Goal: Task Accomplishment & Management: Manage account settings

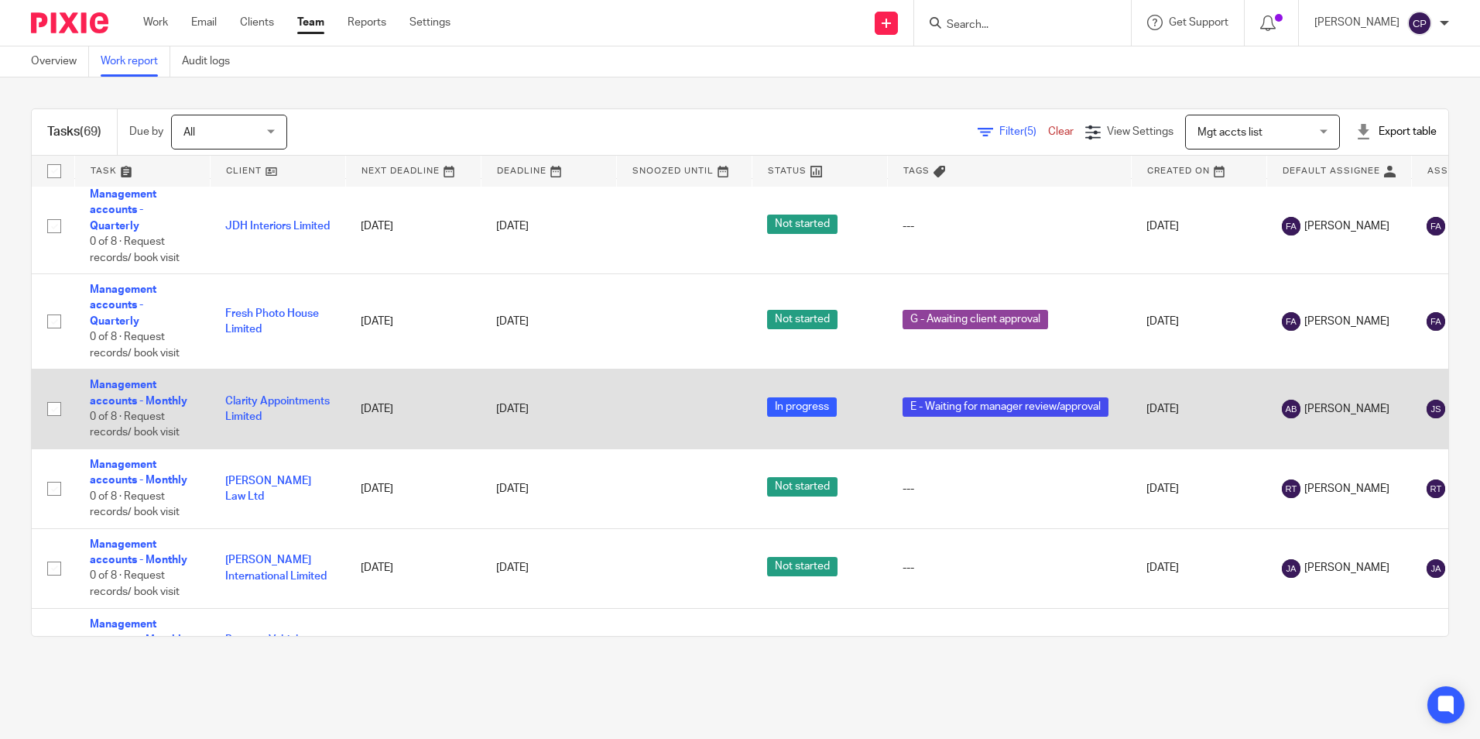
scroll to position [3982, 0]
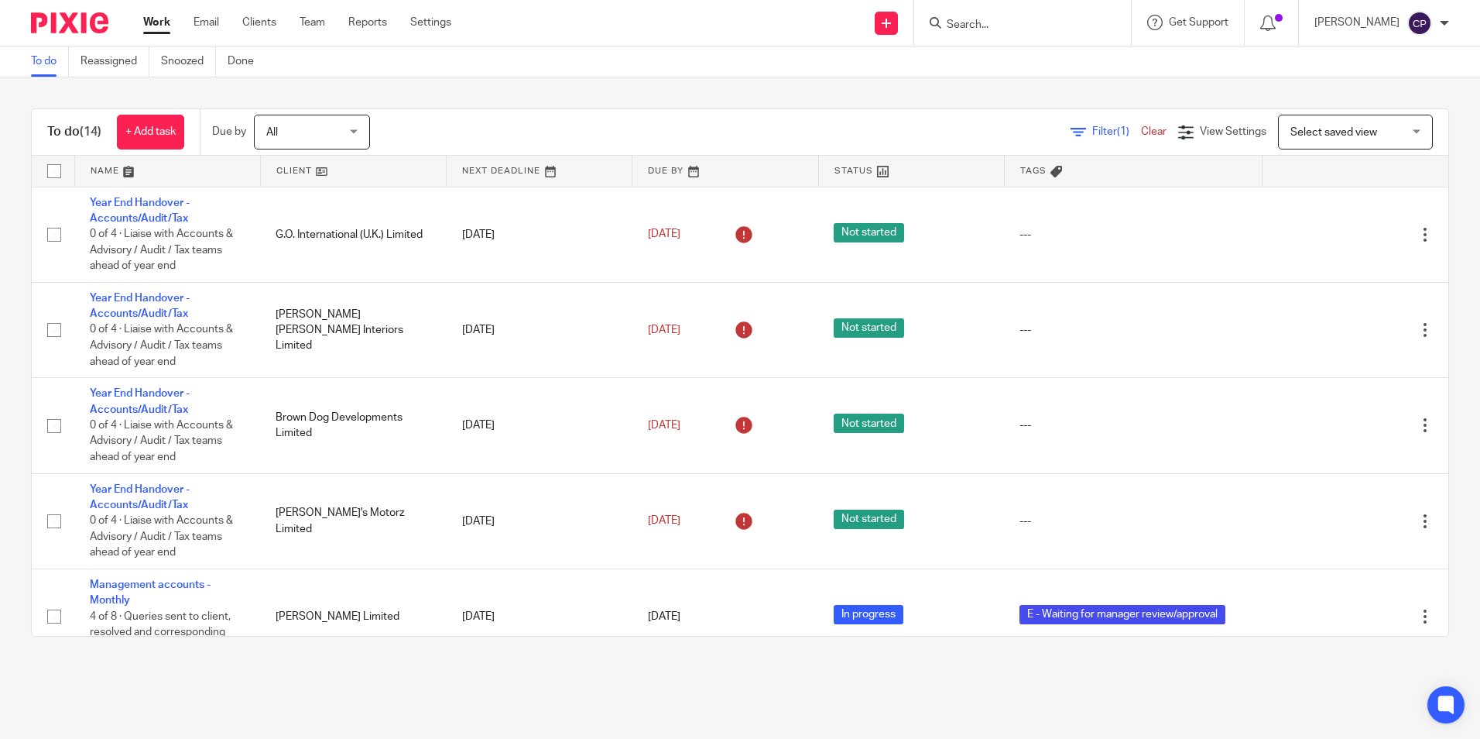
scroll to position [774, 0]
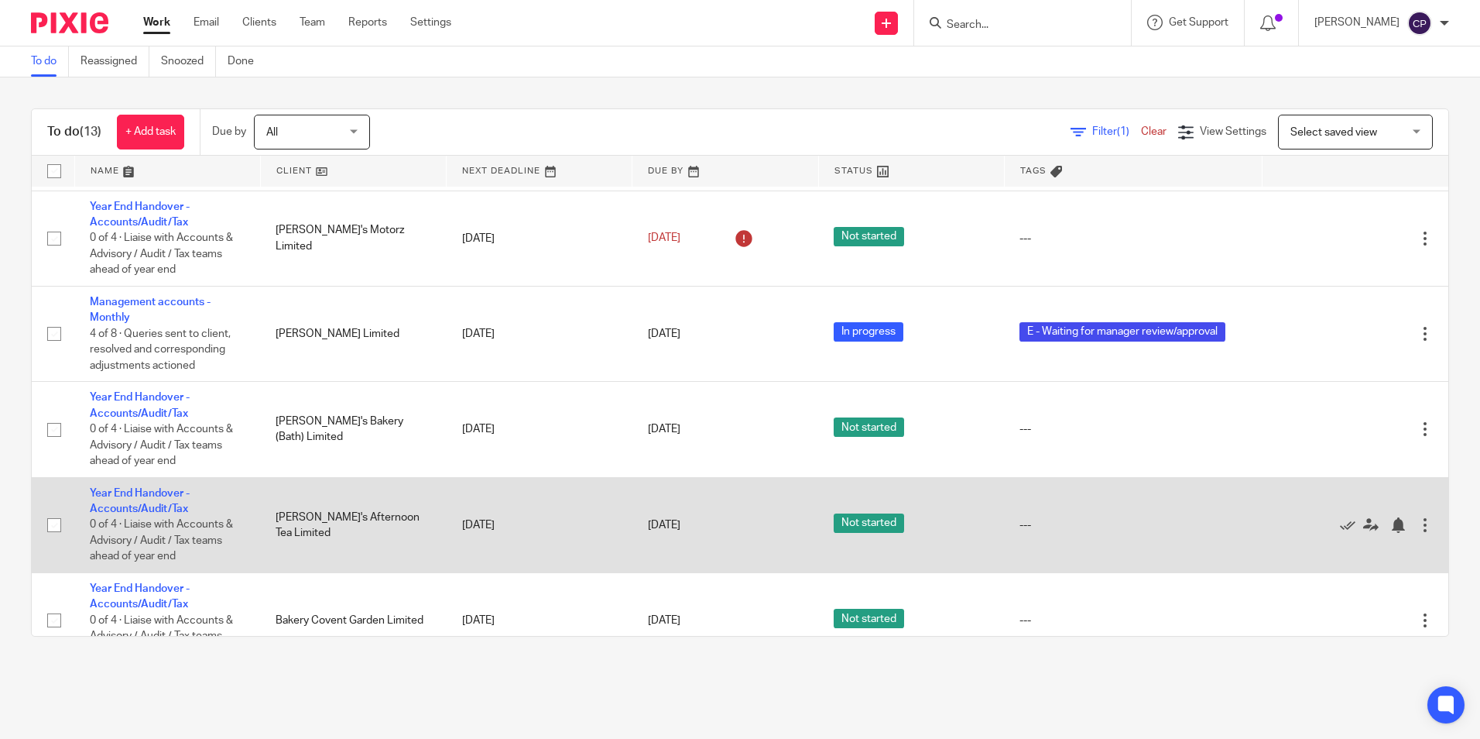
scroll to position [310, 0]
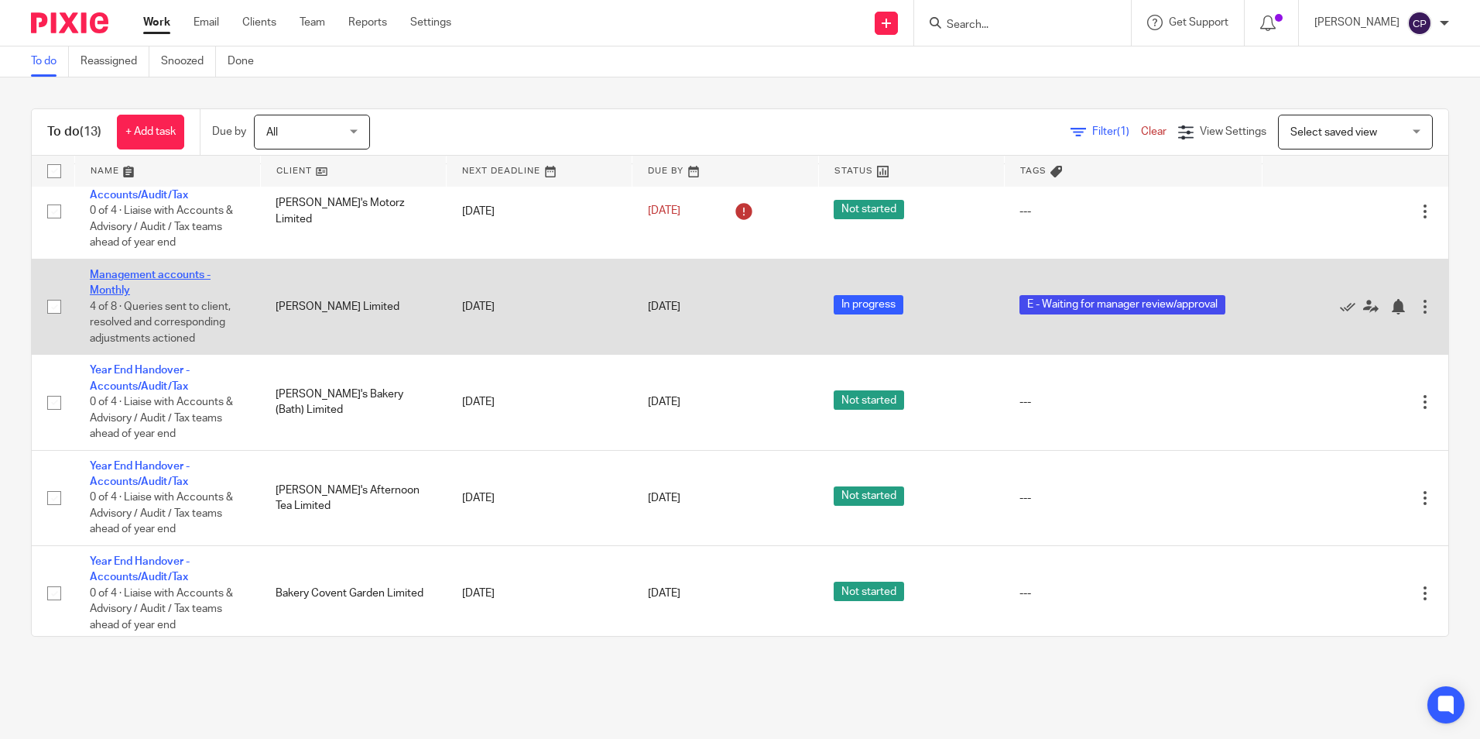
drag, startPoint x: 122, startPoint y: 283, endPoint x: 107, endPoint y: 275, distance: 17.7
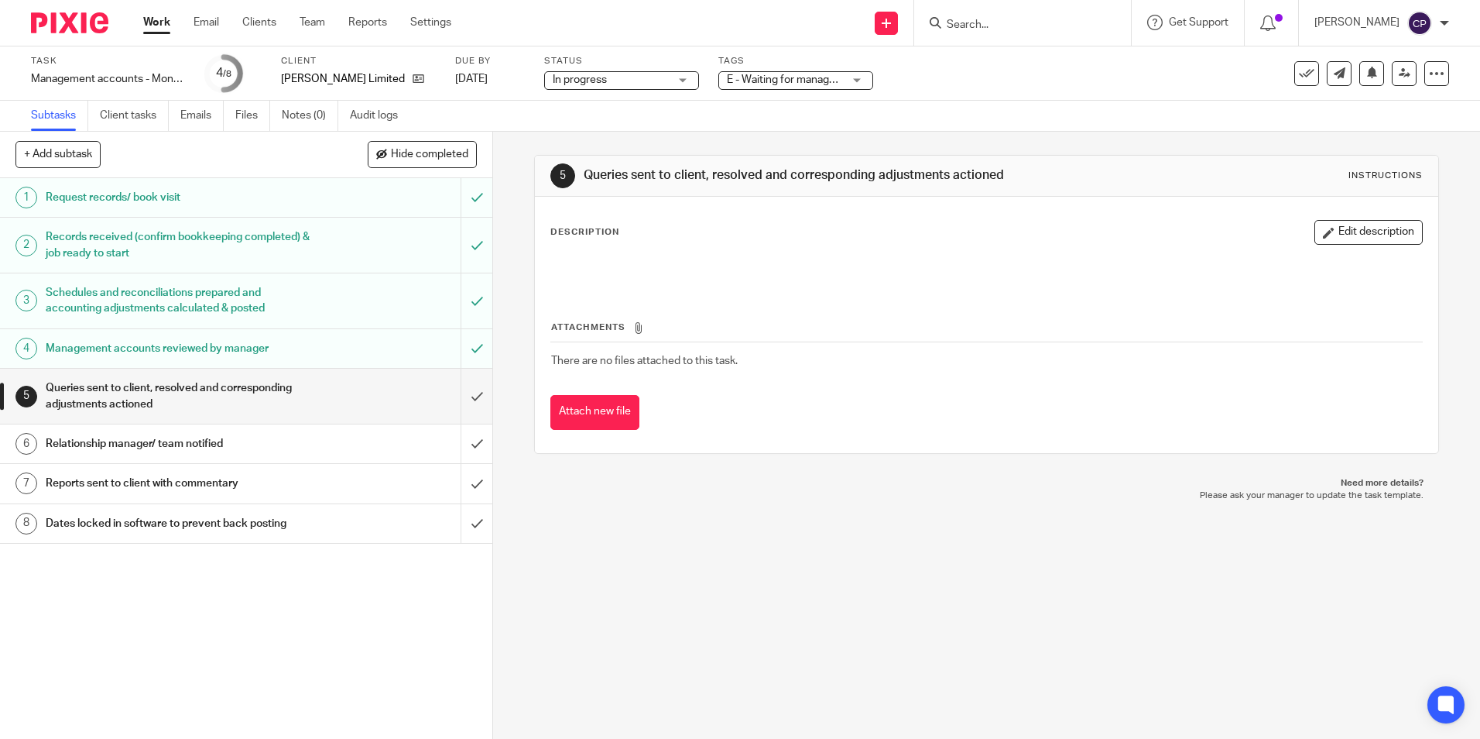
click at [662, 85] on span "In progress" at bounding box center [611, 80] width 116 height 16
click at [661, 85] on div "In progress In progress" at bounding box center [621, 80] width 155 height 19
click at [840, 84] on span "E - Waiting for manager review/approval" at bounding box center [822, 79] width 190 height 11
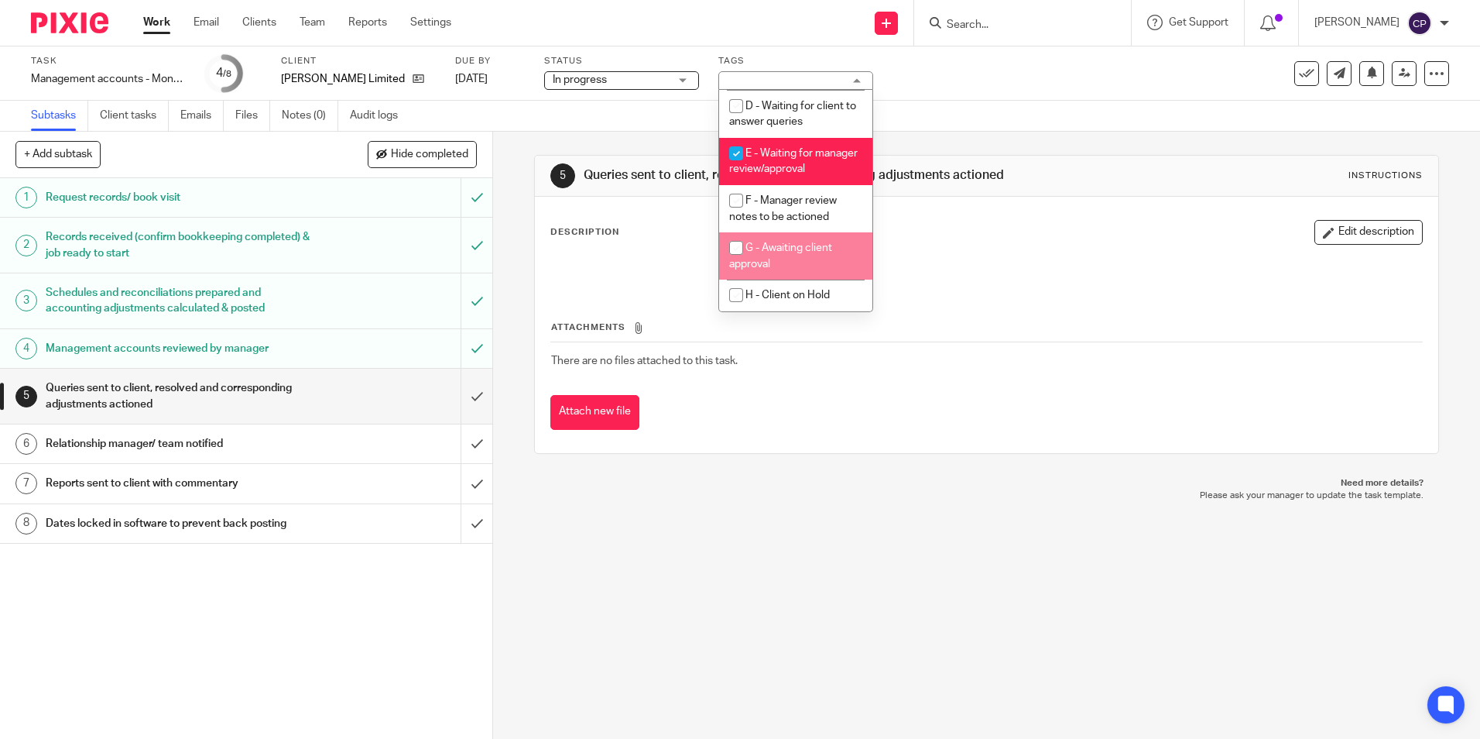
scroll to position [156, 0]
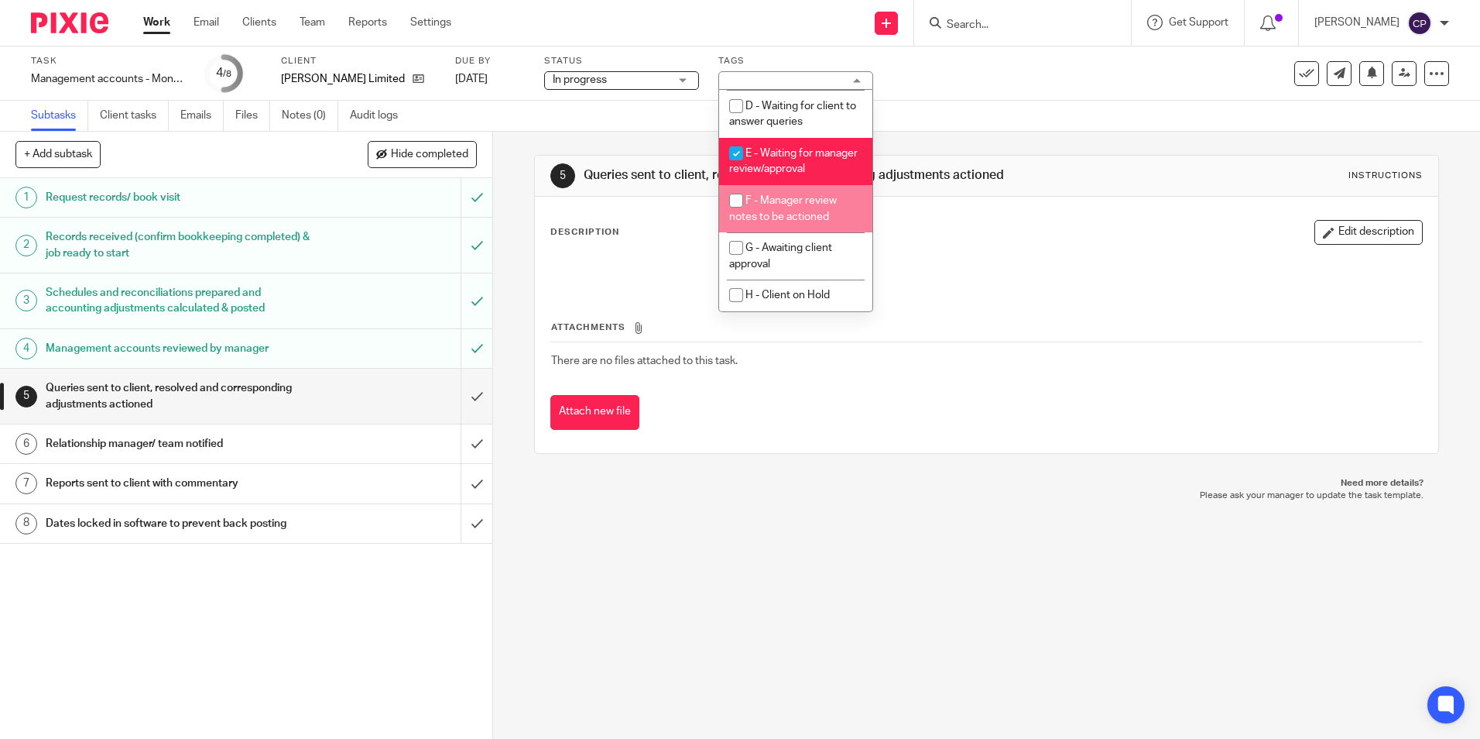
click at [736, 198] on input "checkbox" at bounding box center [736, 200] width 29 height 29
checkbox input "true"
click at [734, 139] on input "checkbox" at bounding box center [736, 153] width 29 height 29
checkbox input "false"
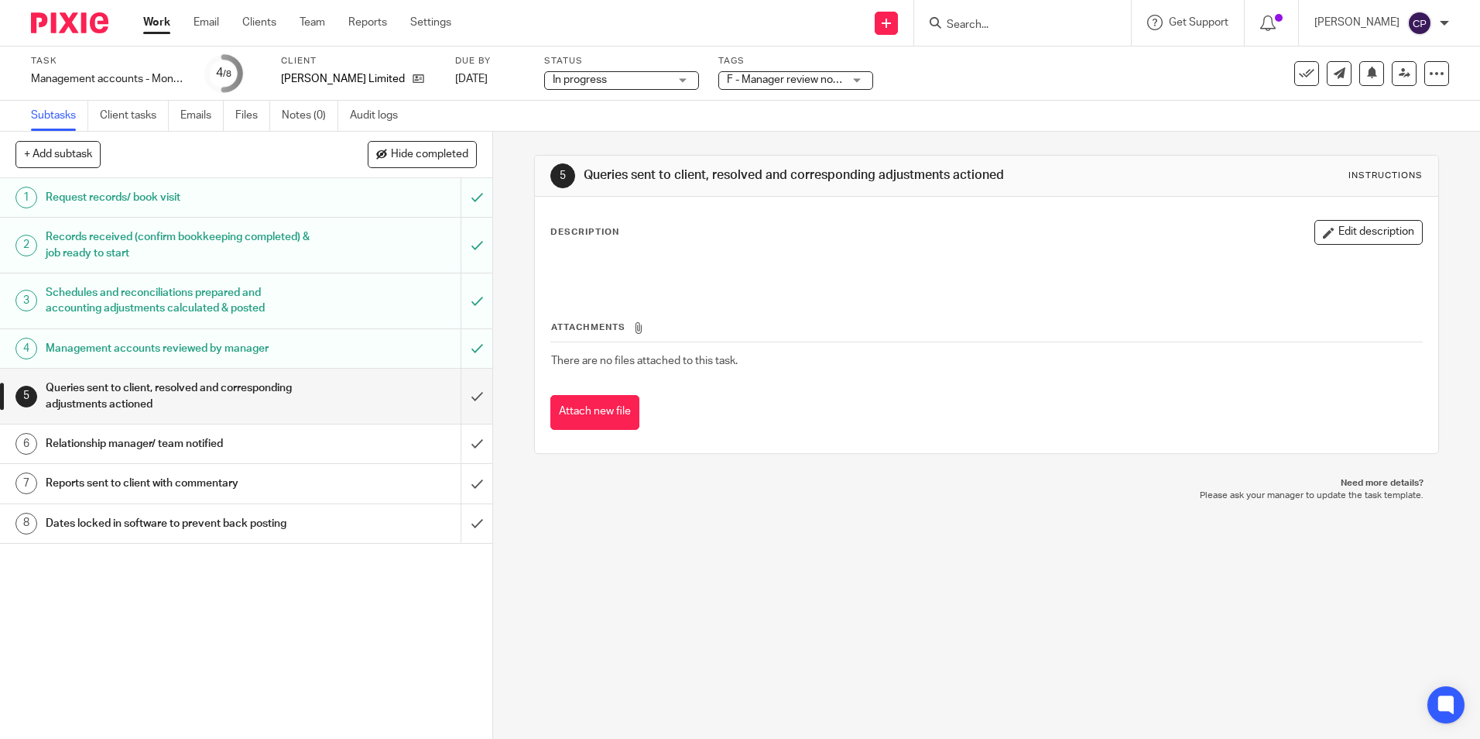
click at [954, 561] on div "5 Queries sent to client, resolved and corresponding adjustments actioned Instr…" at bounding box center [986, 435] width 987 height 607
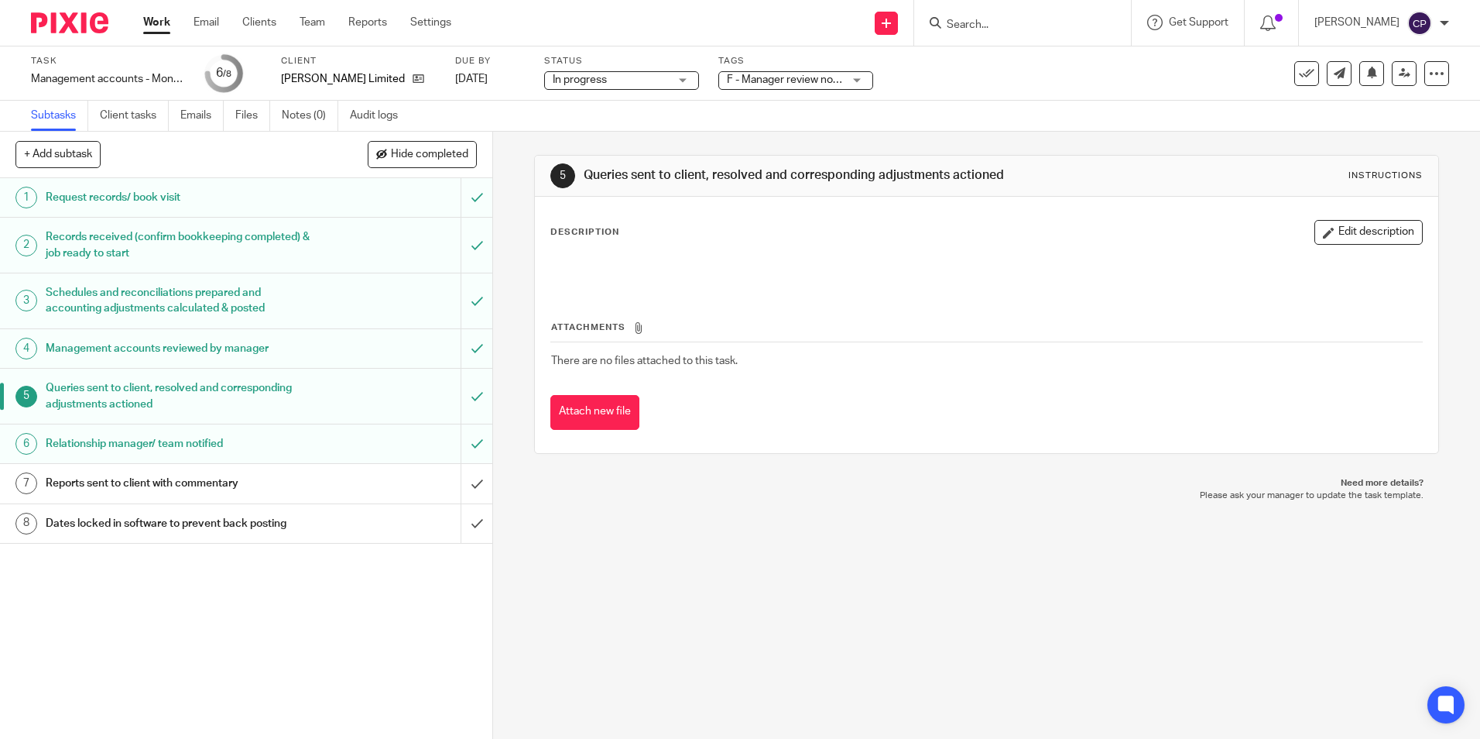
click at [852, 77] on div "F - Manager review notes to be actioned" at bounding box center [795, 80] width 155 height 19
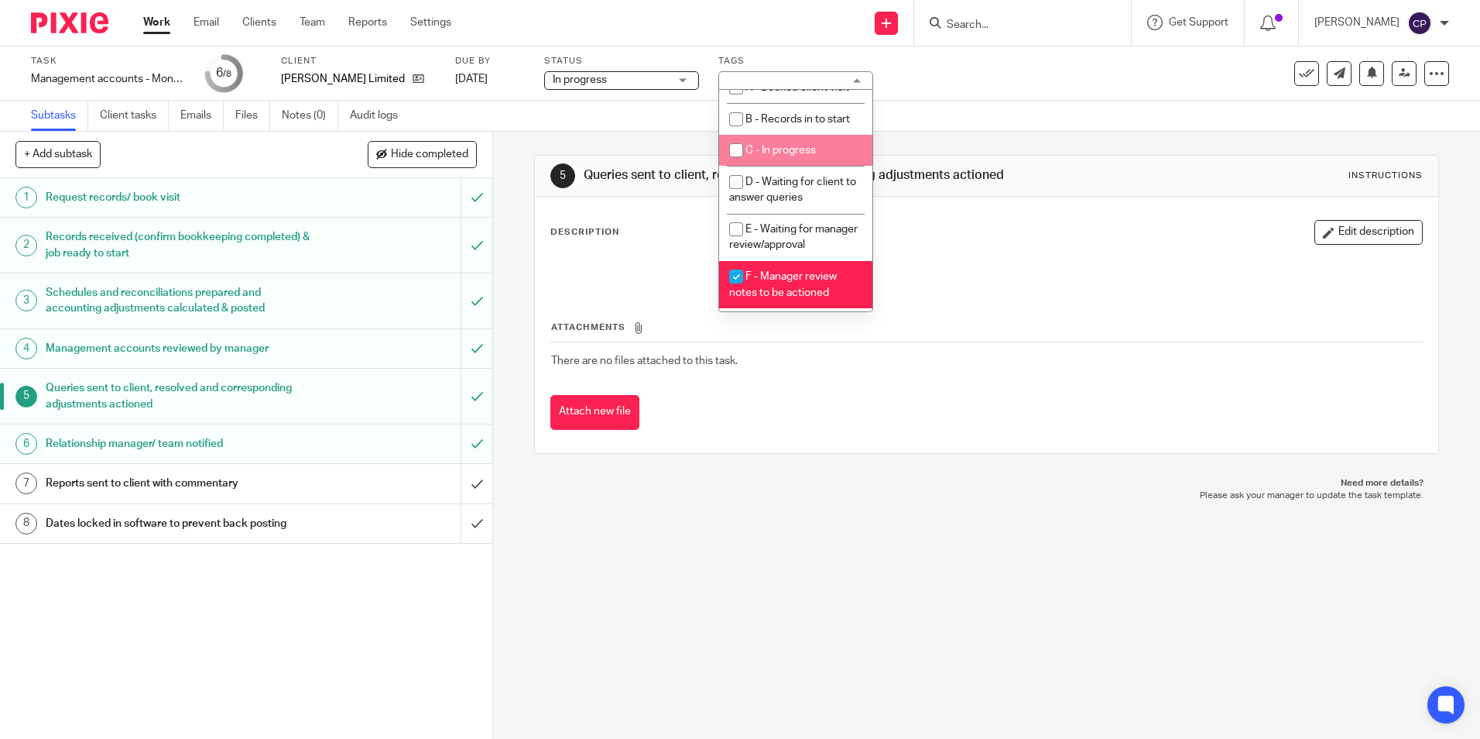
scroll to position [156, 0]
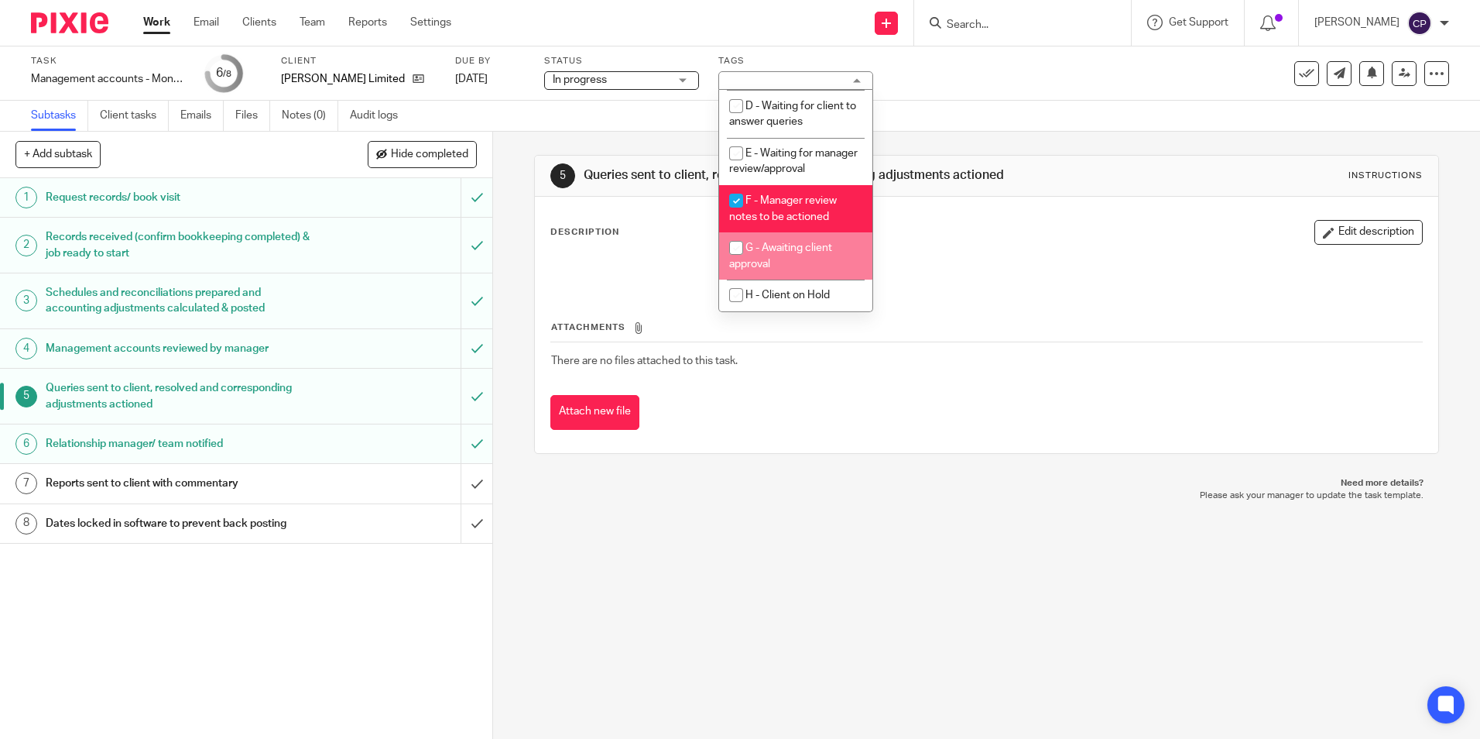
click at [825, 496] on p "Please ask your manager to update the task template." at bounding box center [986, 495] width 873 height 12
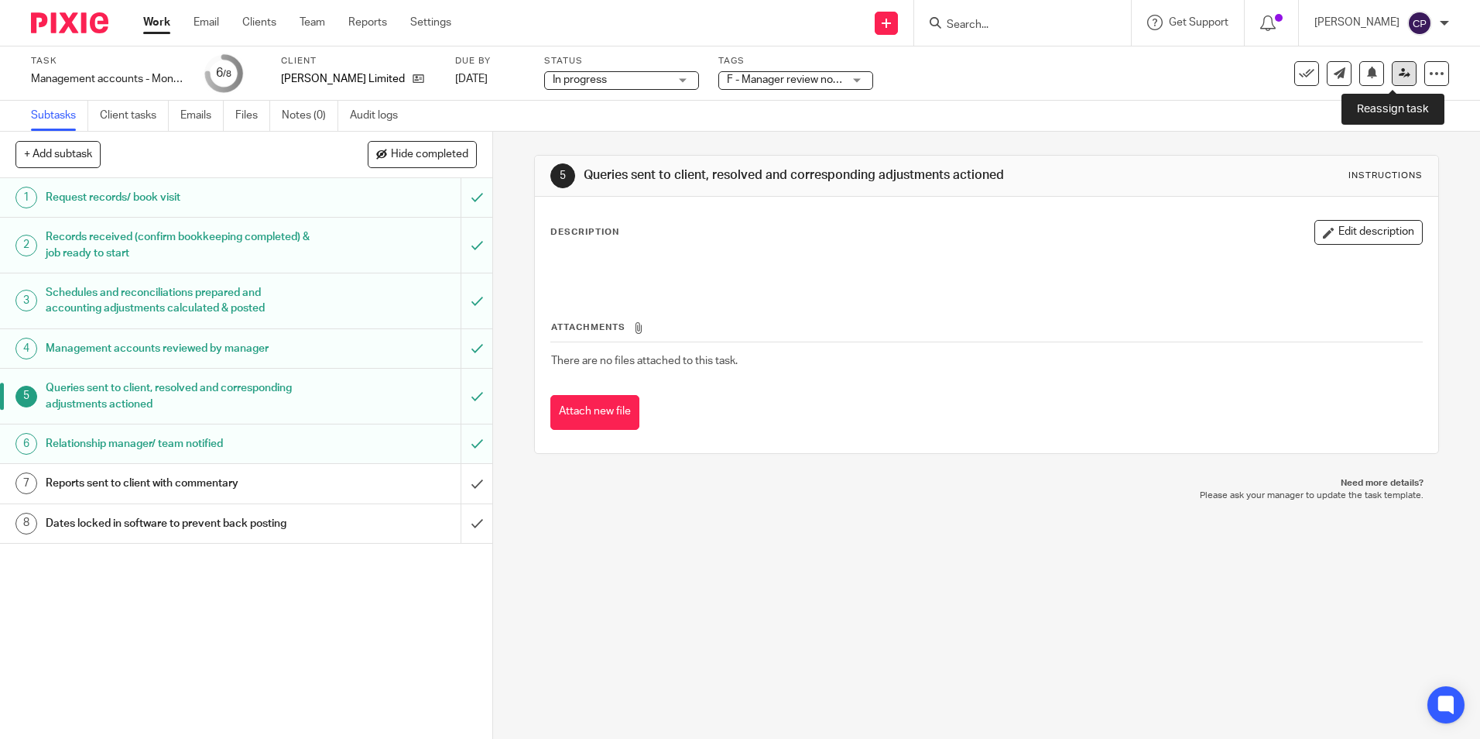
click at [1399, 70] on icon at bounding box center [1405, 73] width 12 height 12
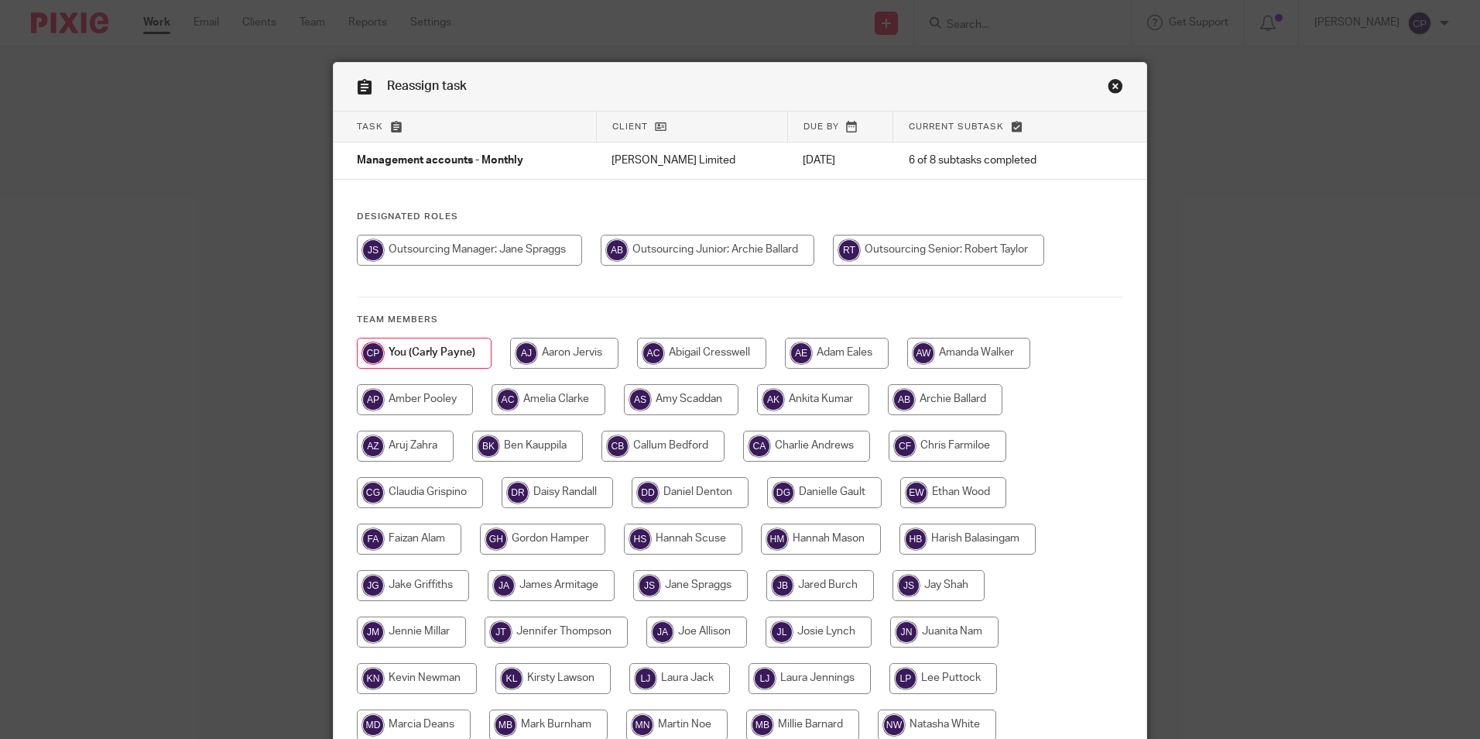
click at [970, 254] on input "radio" at bounding box center [938, 250] width 211 height 31
radio input "true"
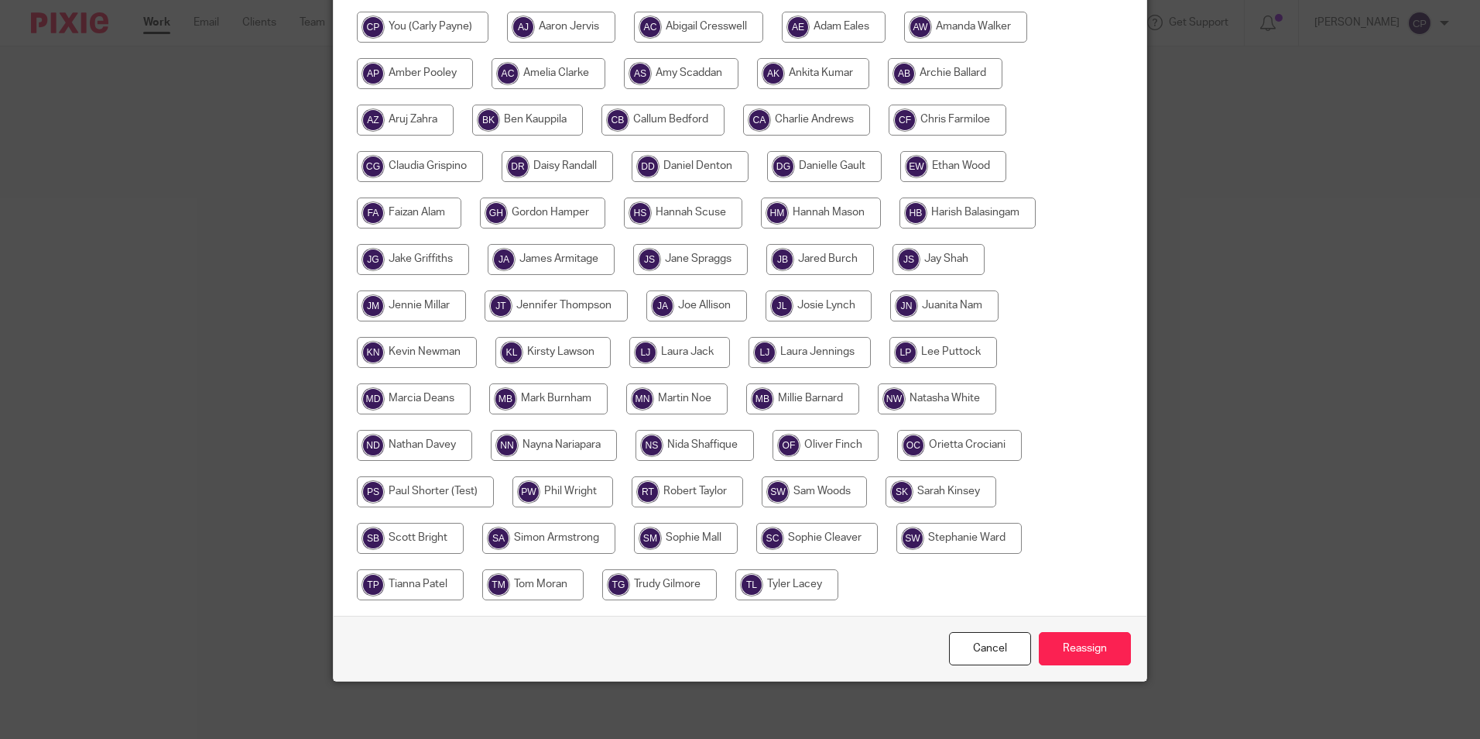
scroll to position [331, 0]
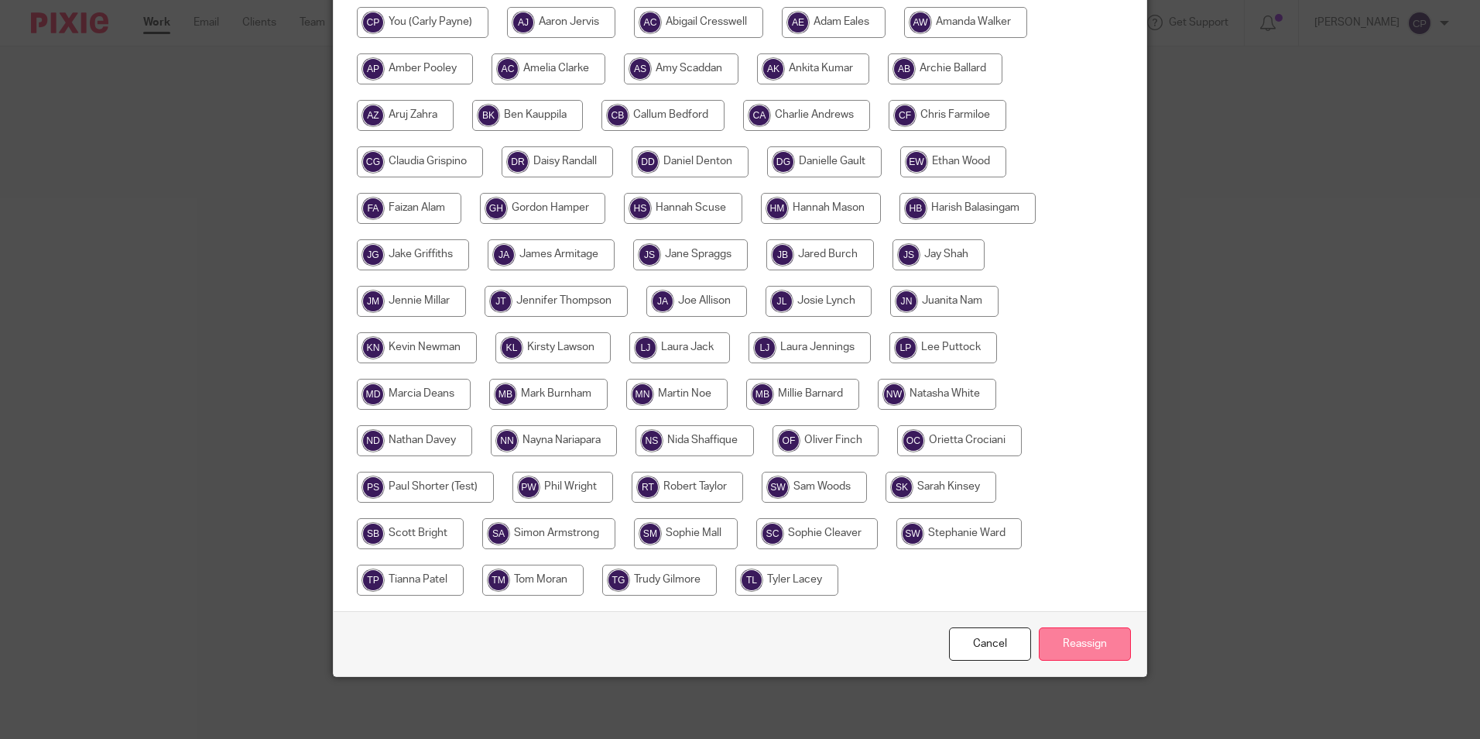
click at [1089, 648] on input "Reassign" at bounding box center [1085, 643] width 92 height 33
